Goal: Task Accomplishment & Management: Use online tool/utility

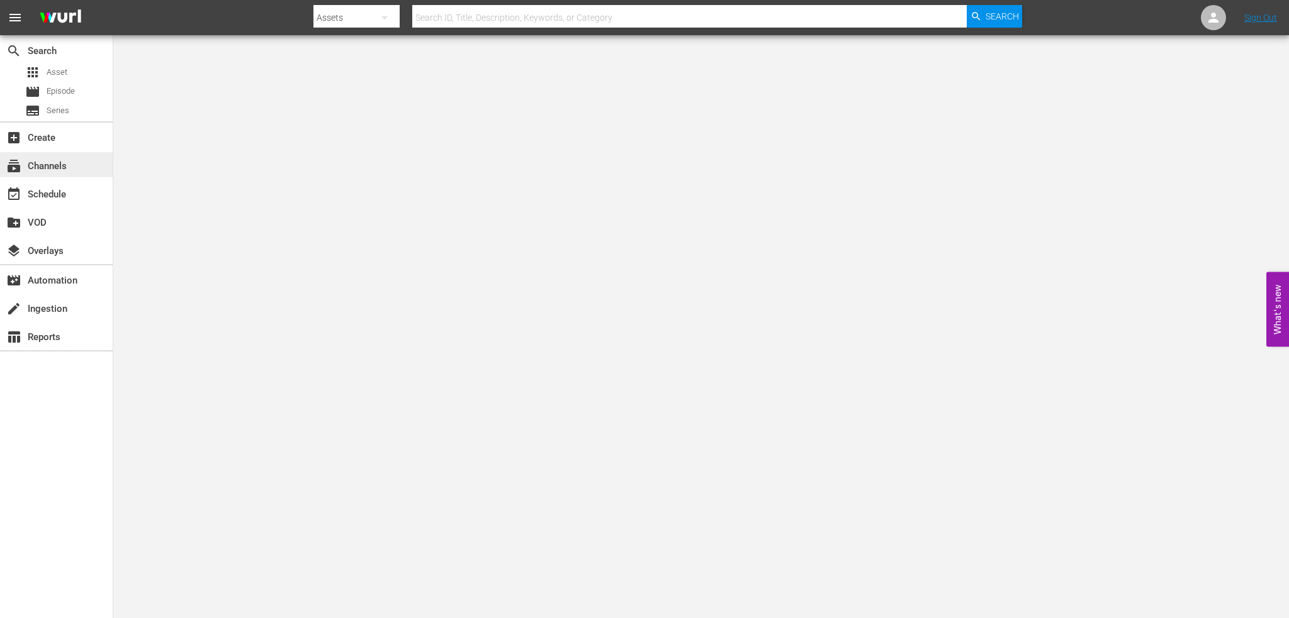
click at [63, 170] on div "subscriptions Channels" at bounding box center [35, 164] width 70 height 11
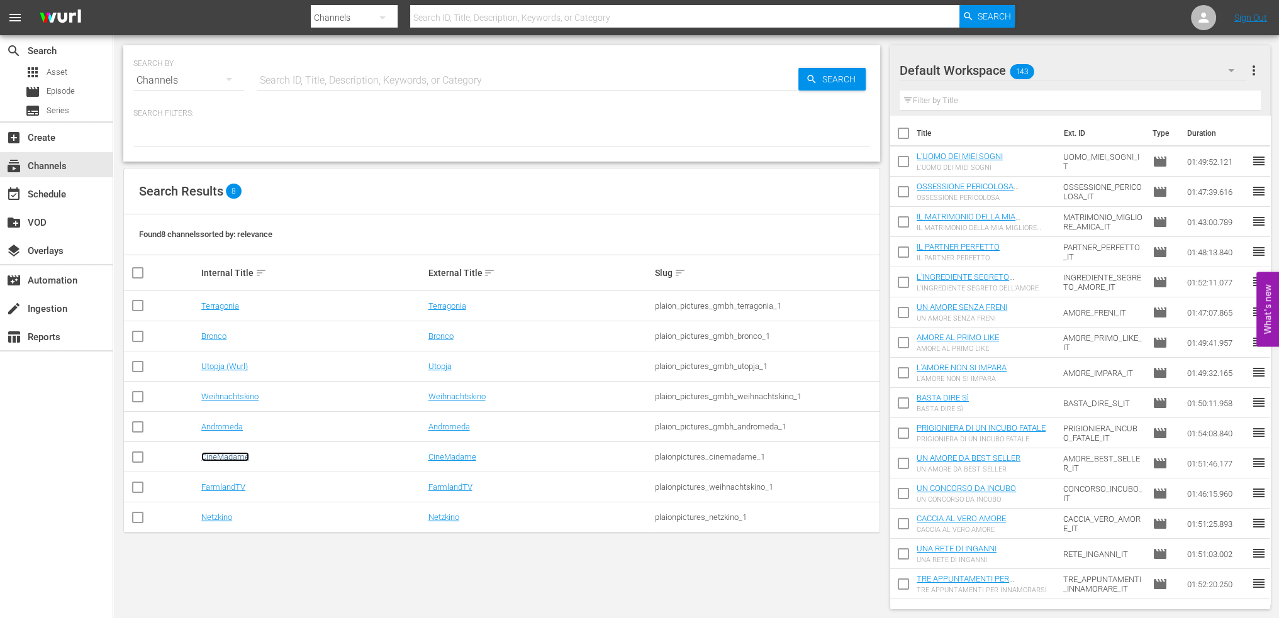
click at [228, 458] on link "CineMadame" at bounding box center [225, 456] width 48 height 9
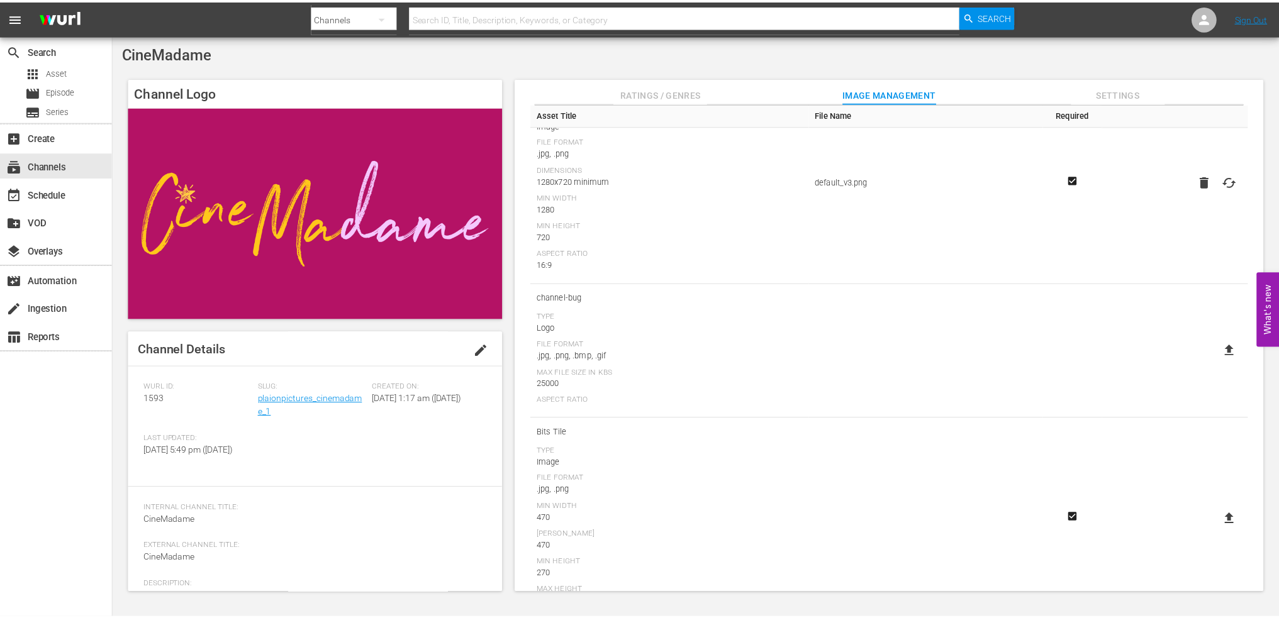
scroll to position [126, 0]
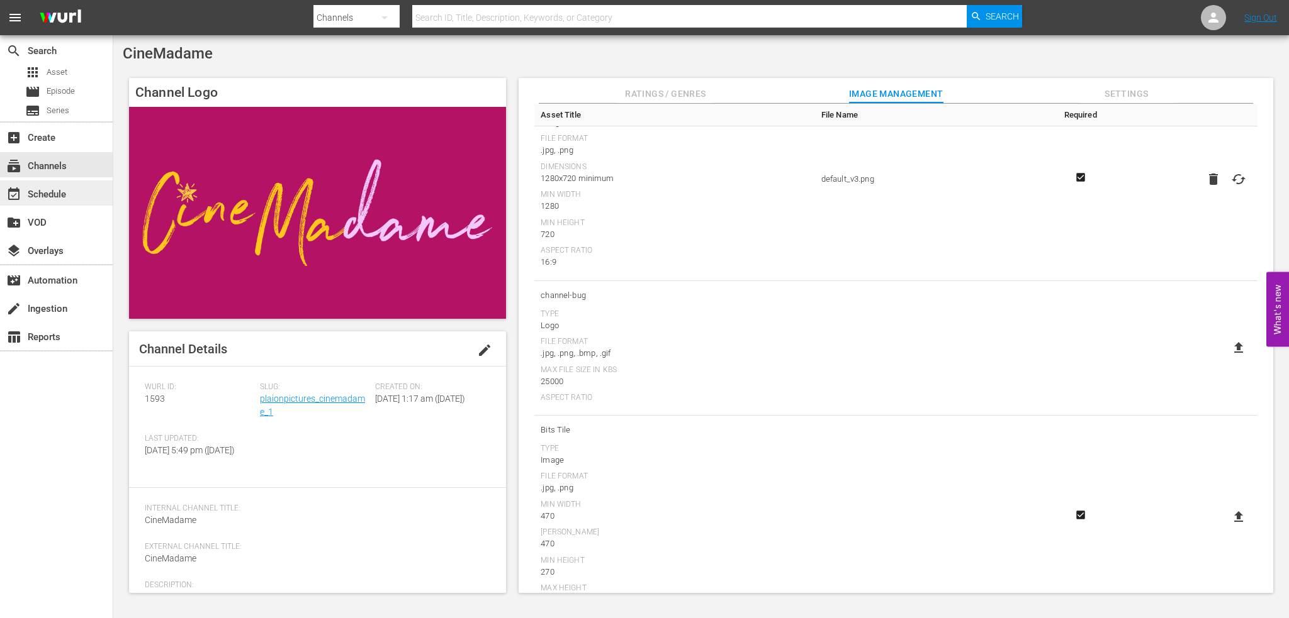
click at [65, 198] on div "event_available Schedule" at bounding box center [35, 192] width 70 height 11
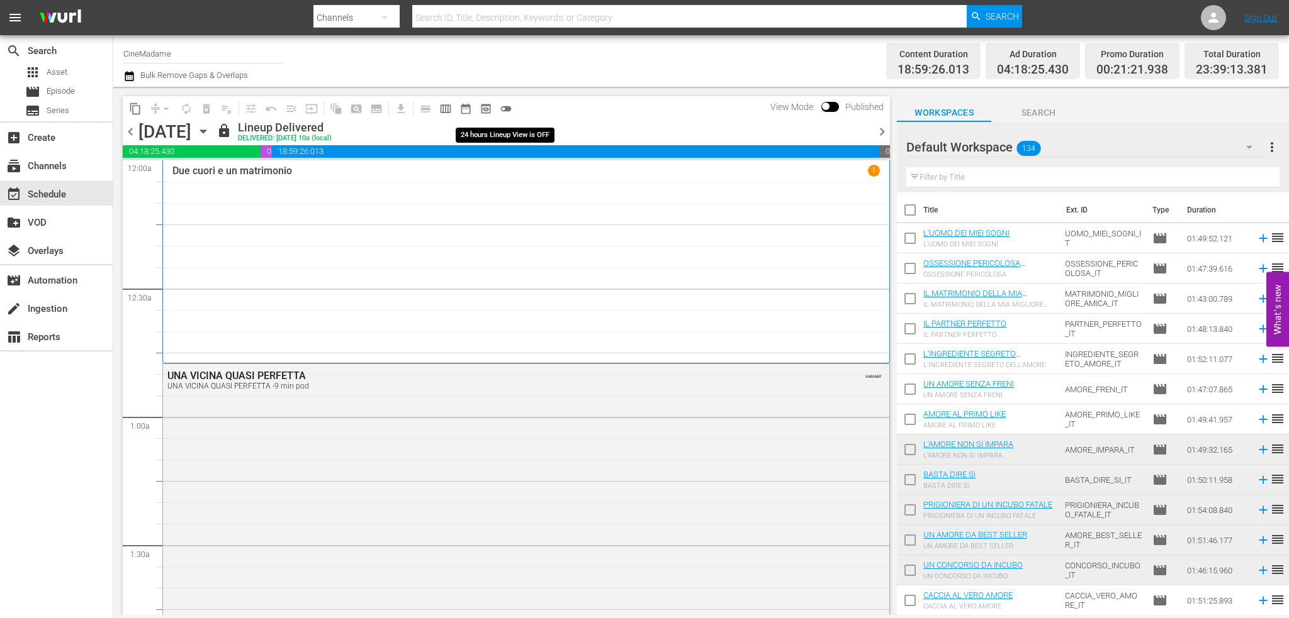
click at [501, 108] on span "toggle_off" at bounding box center [506, 109] width 13 height 13
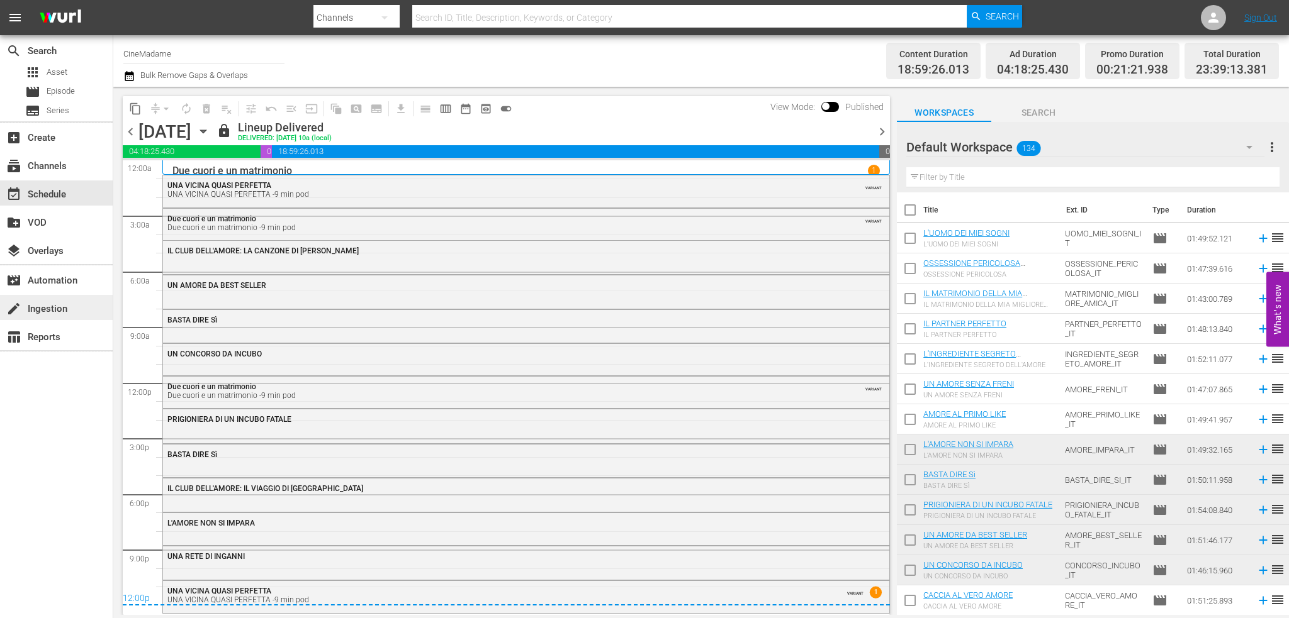
click at [77, 311] on div "create Ingestion" at bounding box center [56, 307] width 113 height 25
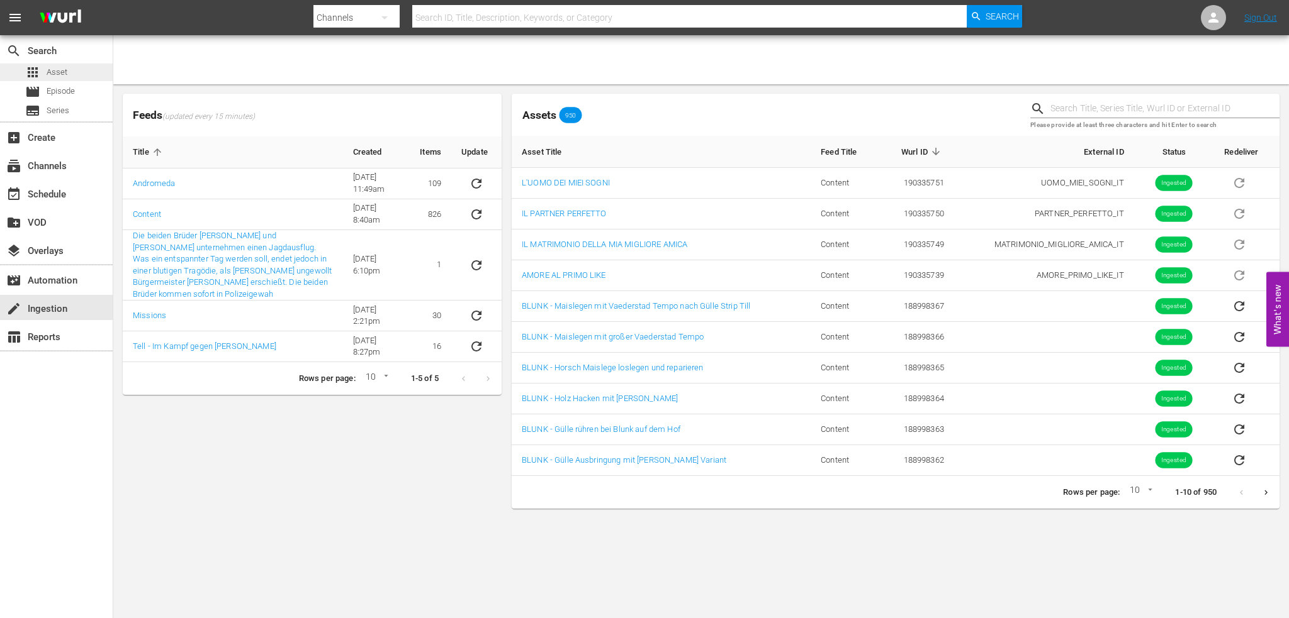
click at [60, 78] on span "Asset" at bounding box center [57, 72] width 21 height 13
